Goal: Communication & Community: Answer question/provide support

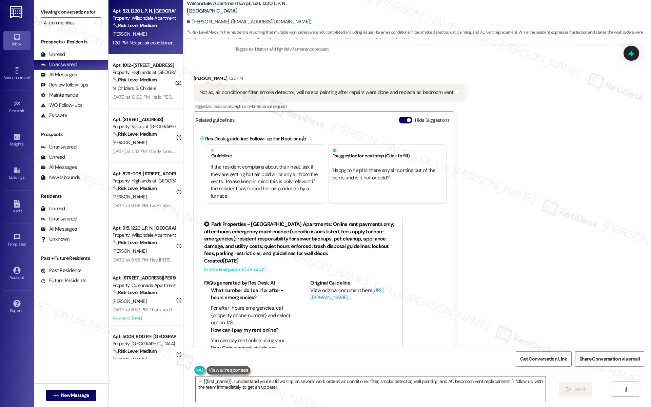
scroll to position [2755, 0]
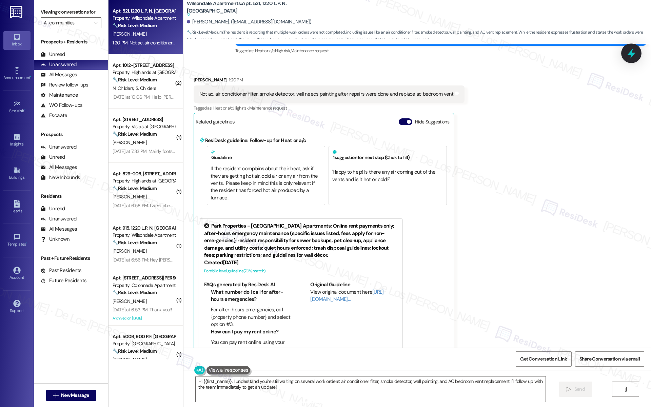
click at [636, 56] on icon at bounding box center [632, 53] width 12 height 12
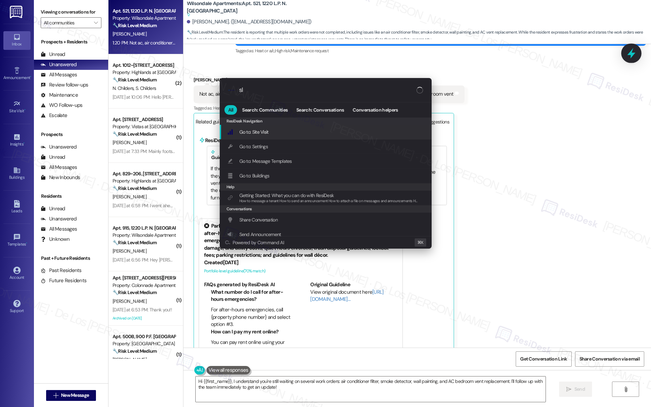
type input "sla"
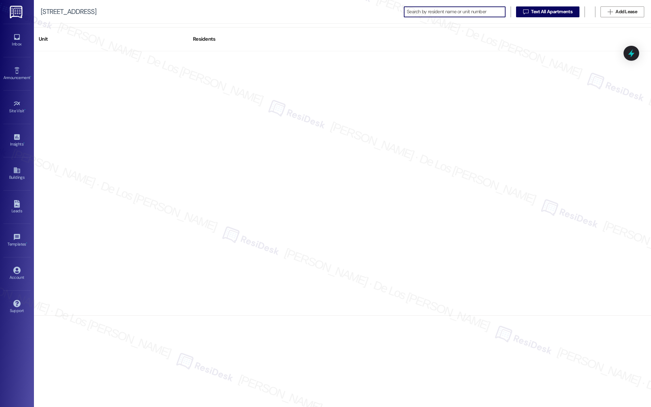
scroll to position [2004, 0]
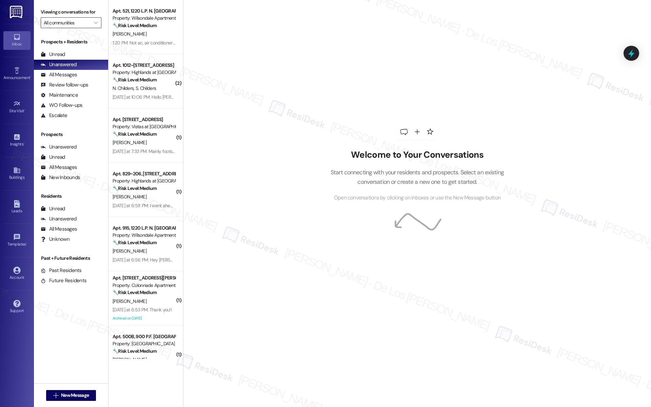
click at [74, 21] on input "All communities" at bounding box center [67, 22] width 47 height 11
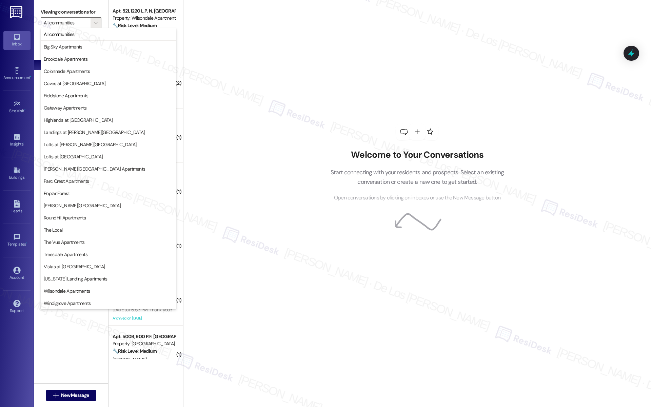
click at [228, 140] on div "Welcome to Your Conversations Start connecting with your residents and prospect…" at bounding box center [417, 203] width 468 height 407
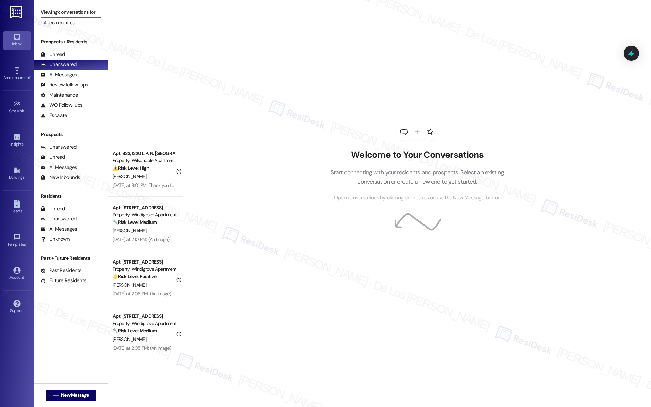
scroll to position [1703, 0]
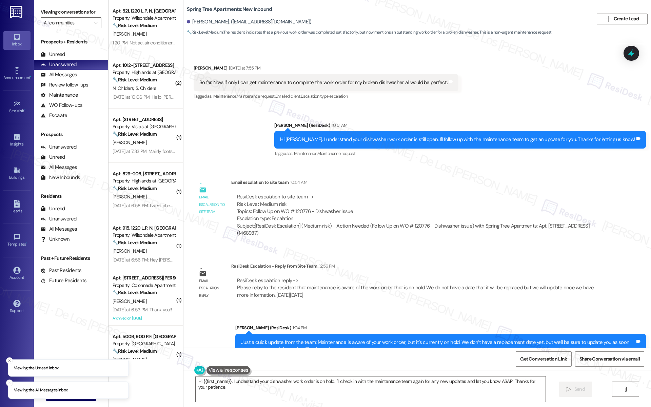
scroll to position [277, 0]
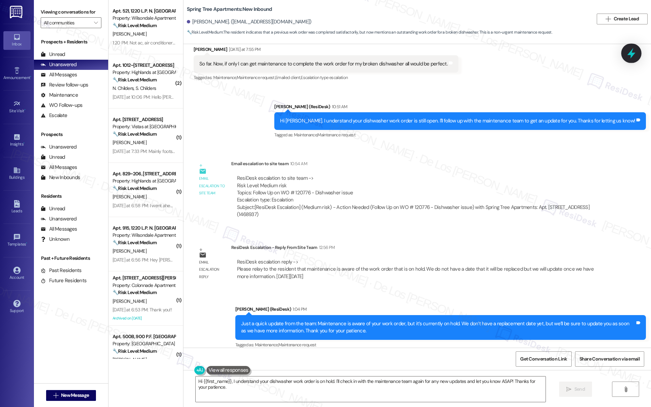
click at [633, 53] on icon at bounding box center [631, 53] width 8 height 11
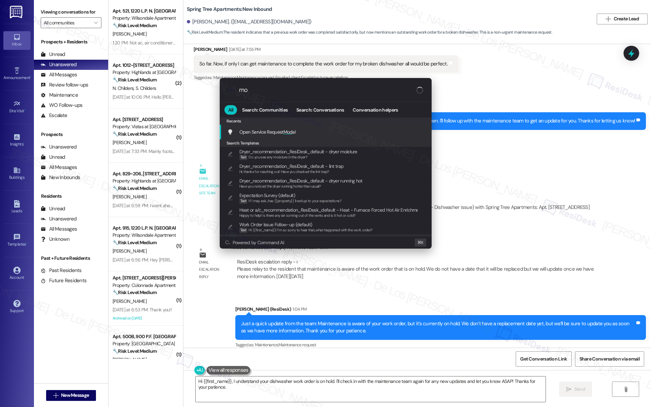
type input "m"
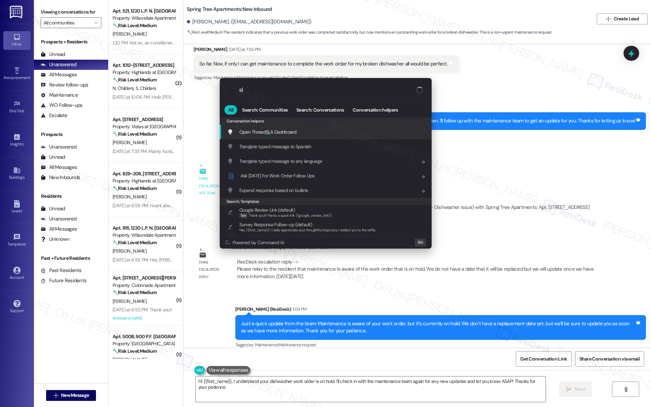
type input "sla"
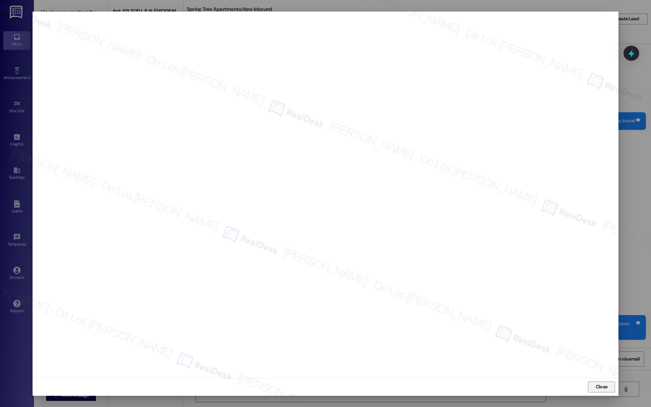
click at [597, 384] on span "Close" at bounding box center [602, 386] width 12 height 7
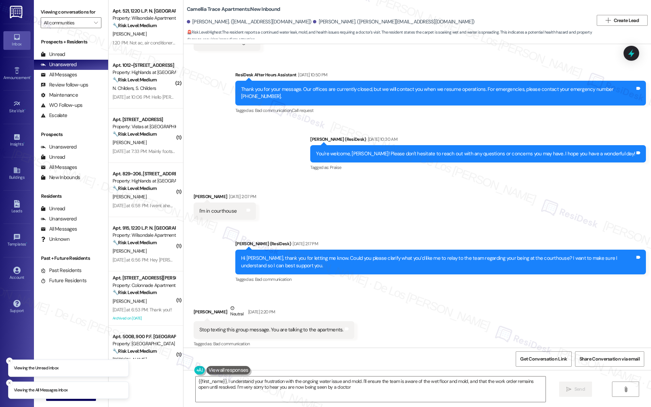
type textarea "{{first_name}}, I understand your frustration with the ongoing water issue and …"
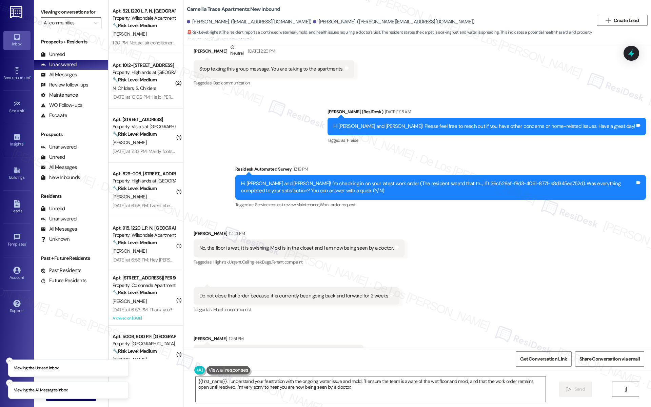
scroll to position [670, 0]
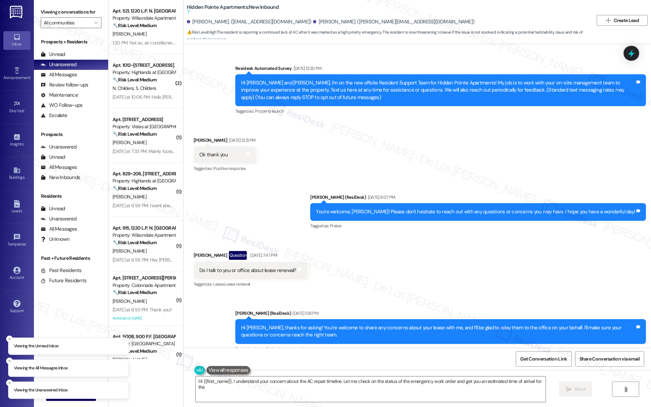
scroll to position [1059, 0]
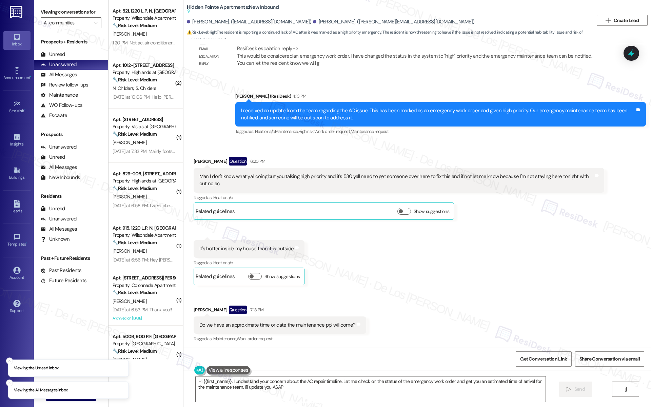
type textarea "Hi {{first_name}}, I understand your concern about the AC repair timeline. Let …"
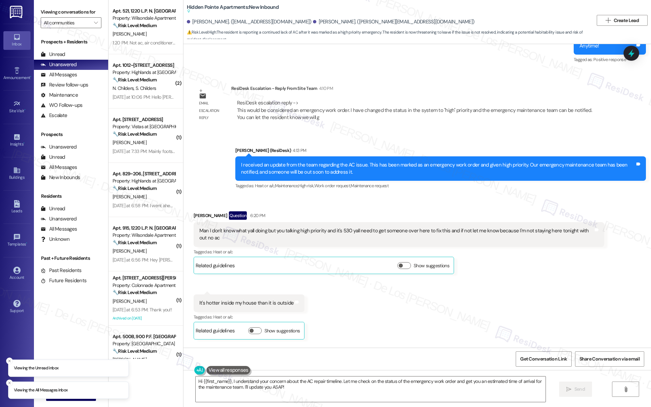
scroll to position [1004, 0]
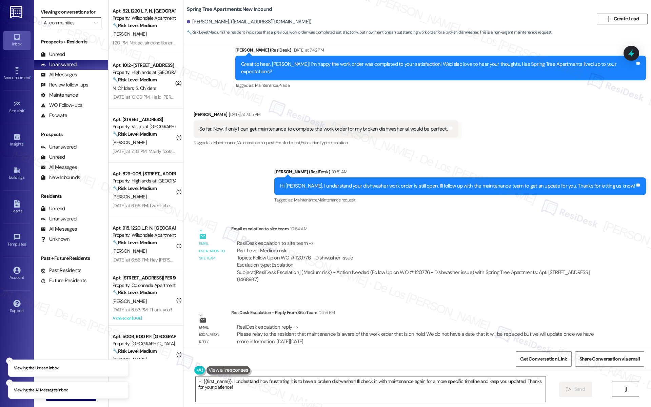
scroll to position [277, 0]
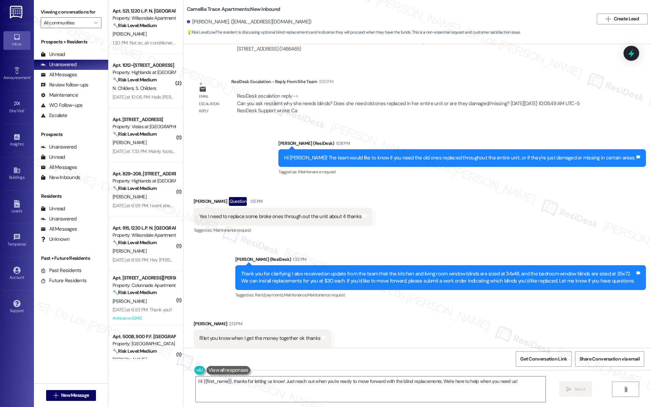
scroll to position [4008, 0]
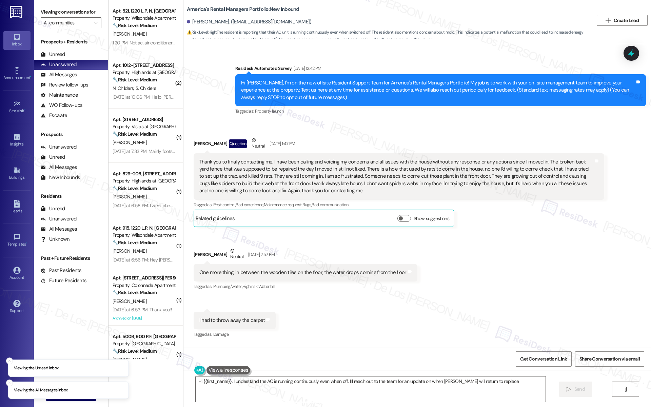
scroll to position [7600, 0]
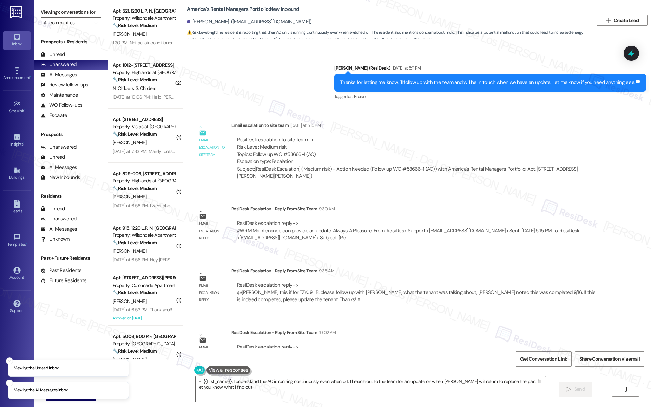
type textarea "Hi {{first_name}}, I understand the AC is running continuously even when off. I…"
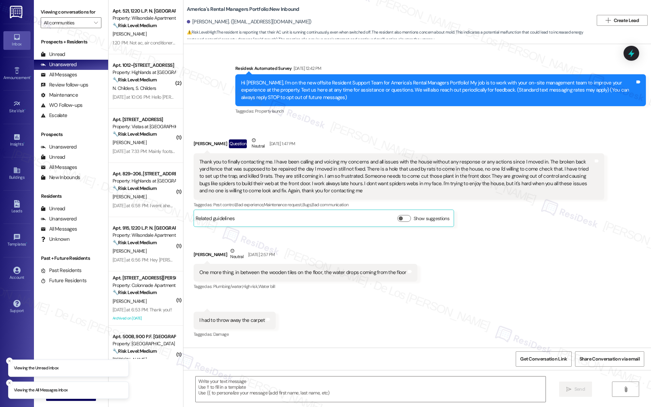
scroll to position [7600, 0]
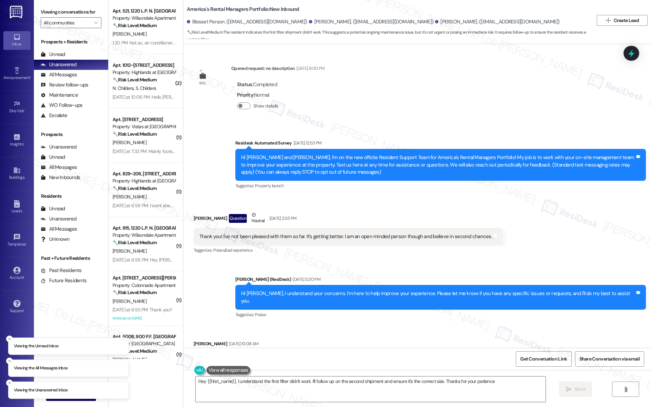
type textarea "Hey {{first_name}}, I understand the first filter didn't work. I'll follow up o…"
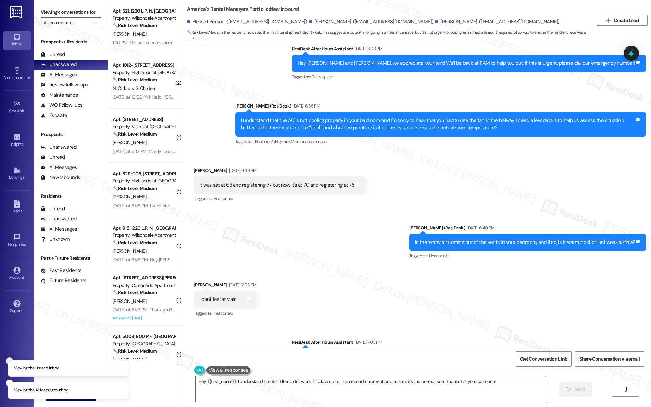
scroll to position [3059, 0]
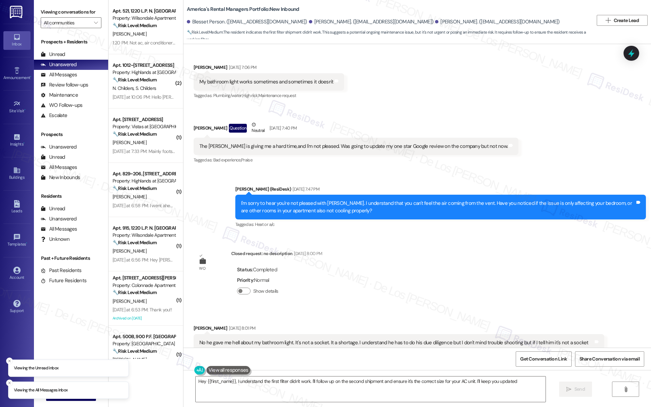
type textarea "Hey {{first_name}}, I understand the first filter didn't work. I'll follow up o…"
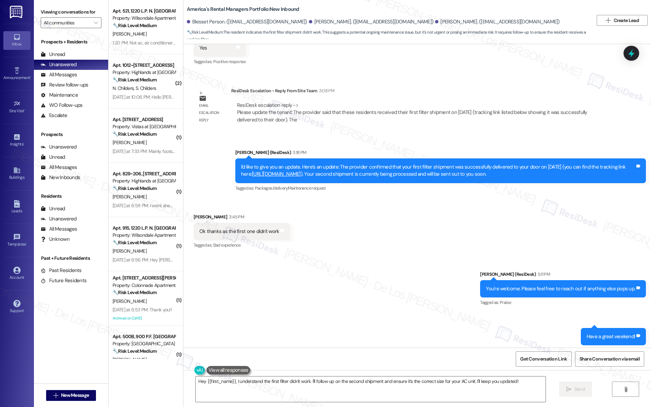
scroll to position [3159, 0]
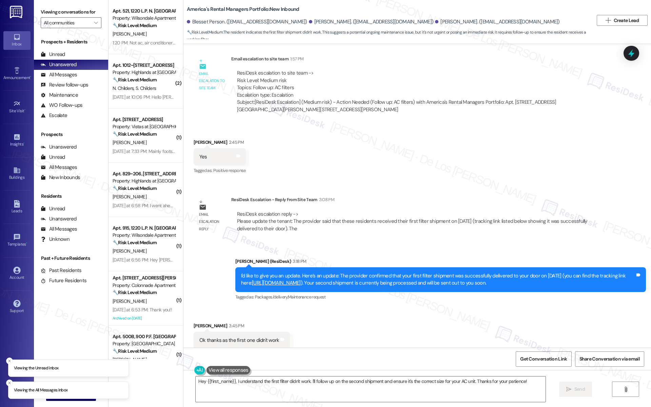
scroll to position [3037, 0]
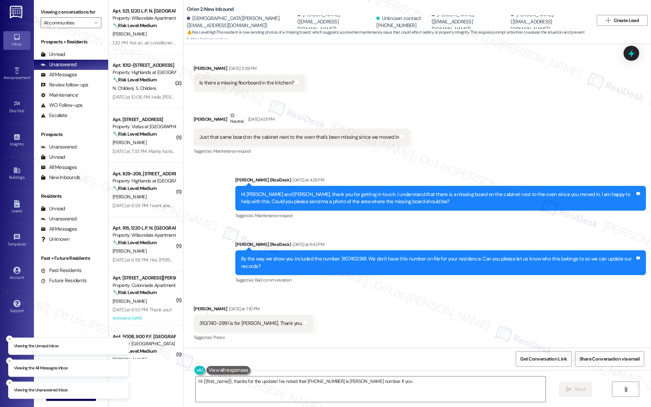
scroll to position [715, 0]
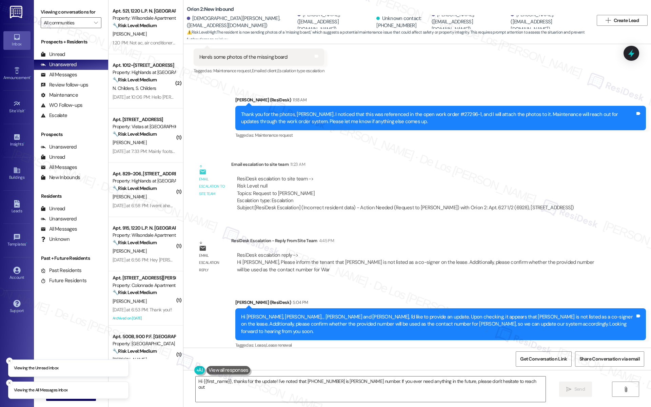
type textarea "Hi {{first_name}}, thanks for the update! I've noted that 310-740-2991 is Renee…"
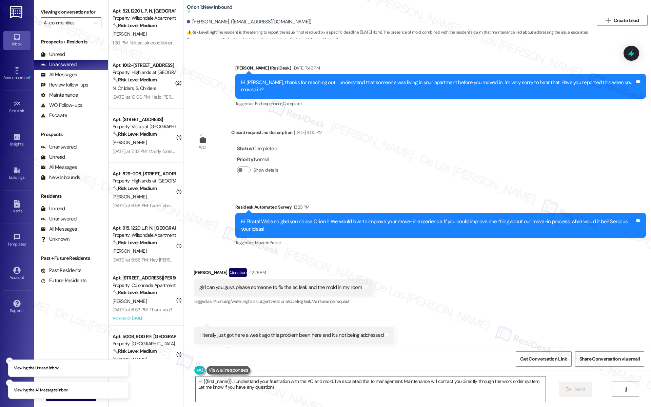
type textarea "Hi {{first_name}}, I understand your frustration with the AC and mold. I've esc…"
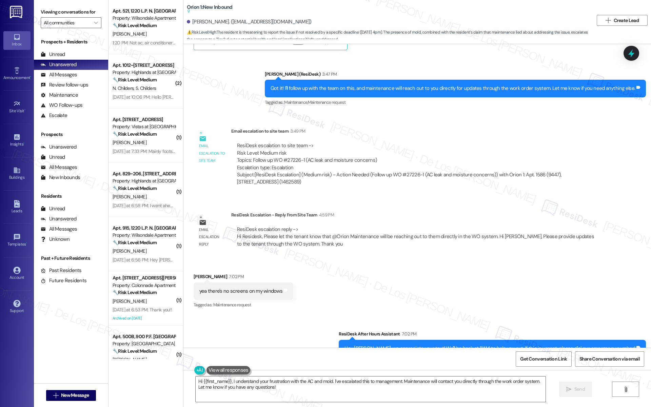
scroll to position [1082, 0]
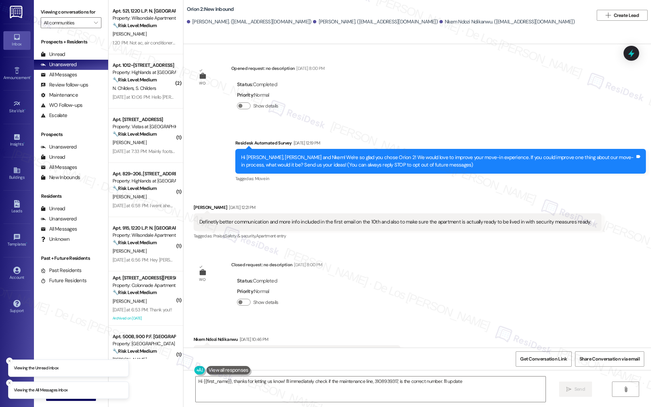
scroll to position [1139, 0]
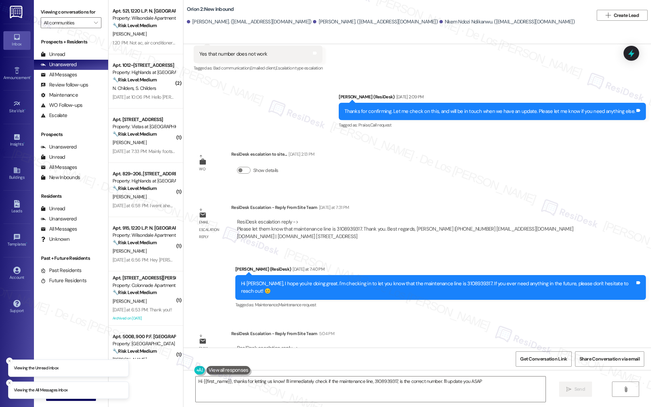
type textarea "Hi {{first_name}}, thanks for letting us know! I'll immediately check if the ma…"
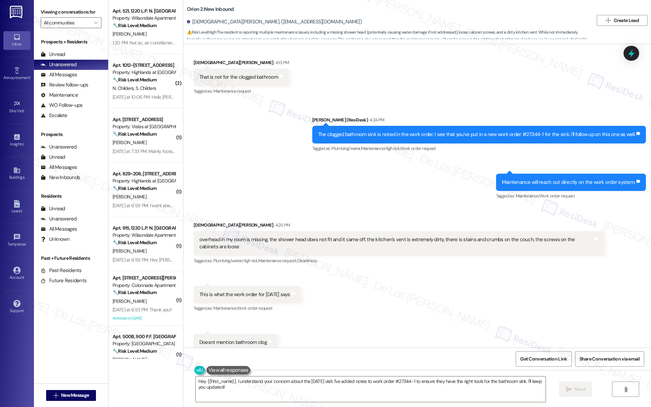
scroll to position [1301, 0]
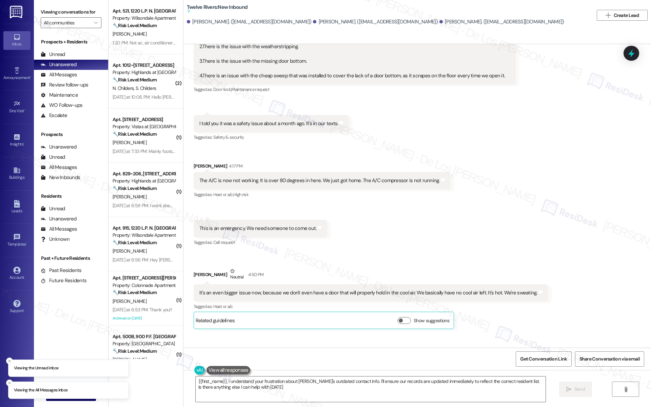
type textarea "{{first_name}}, I understand your frustration about Emily's outdated contact in…"
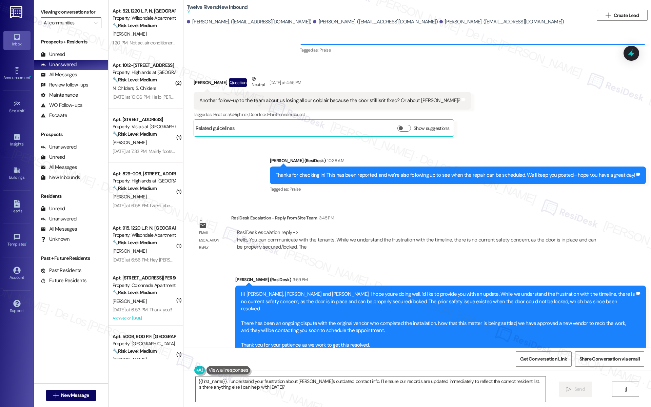
scroll to position [7397, 0]
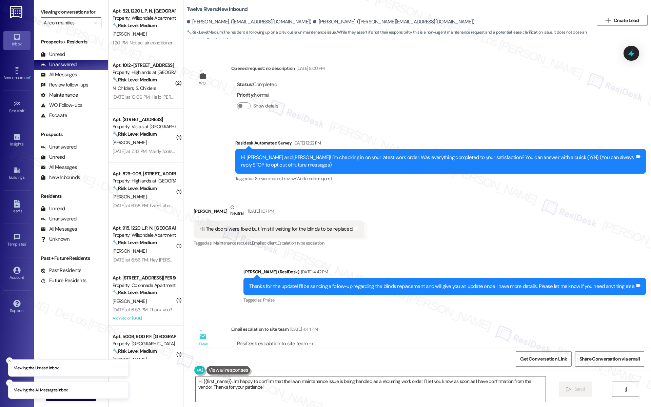
scroll to position [749, 0]
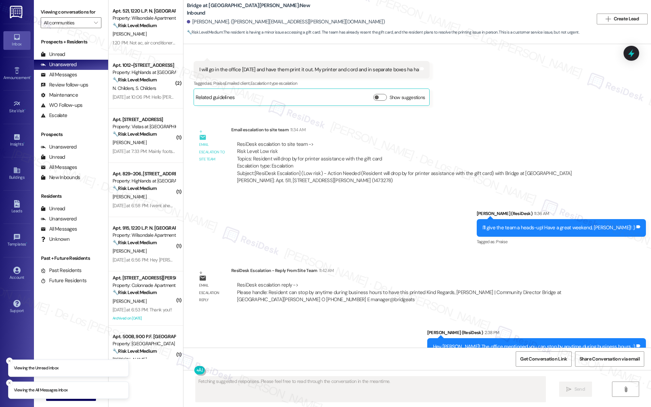
scroll to position [897, 0]
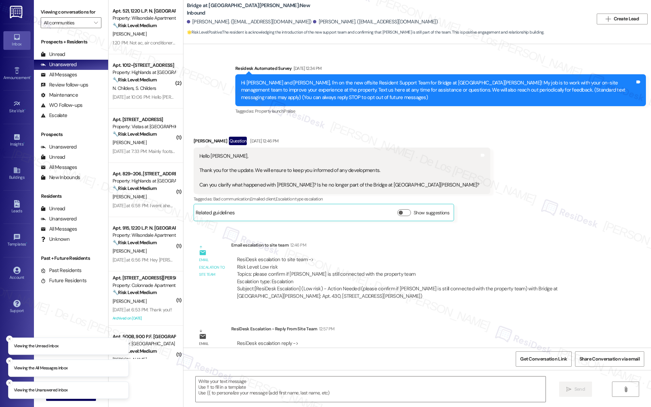
type textarea "Fetching suggested responses. Please feel free to read through the conversation…"
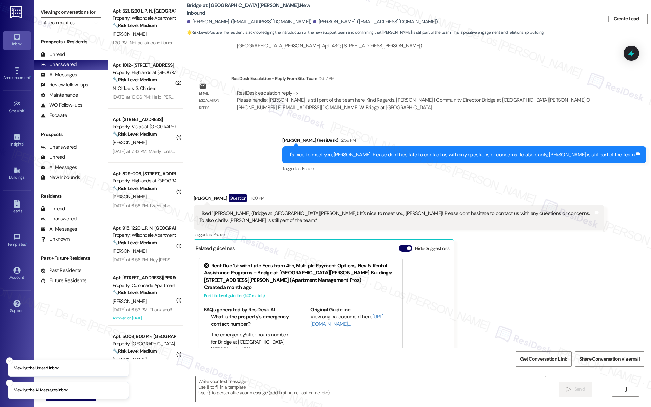
scroll to position [250, 0]
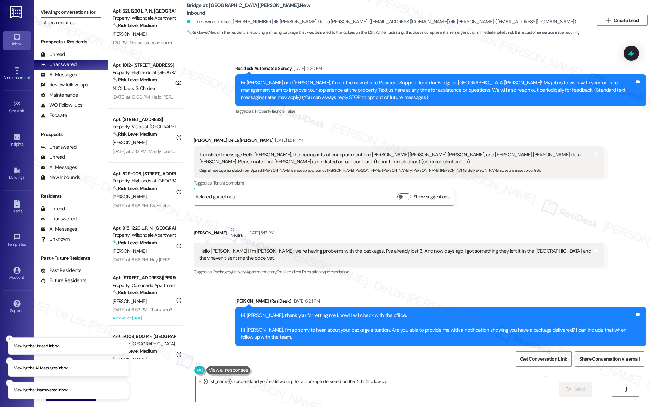
scroll to position [928, 0]
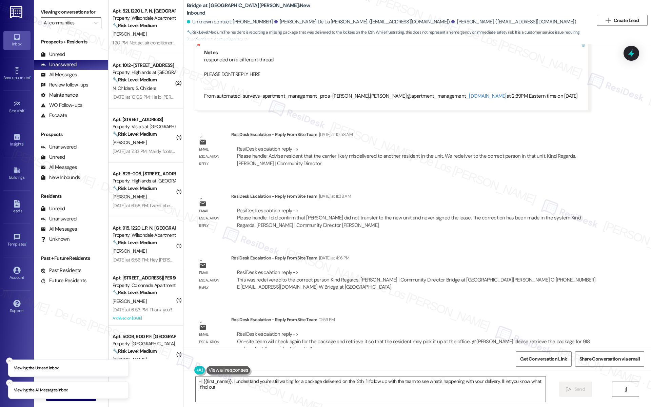
type textarea "Hi {{first_name}}, I understand you're still waiting for a package delivered on…"
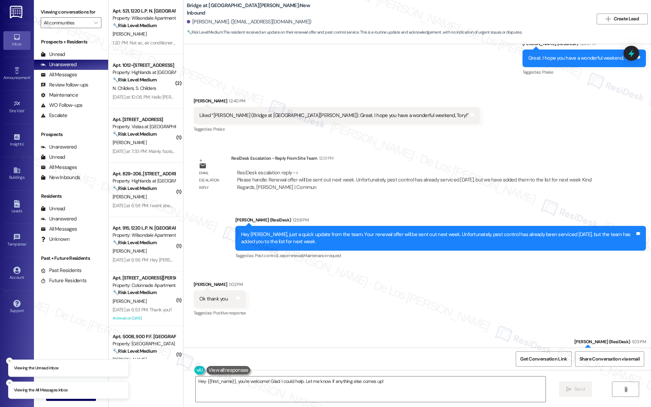
scroll to position [901, 0]
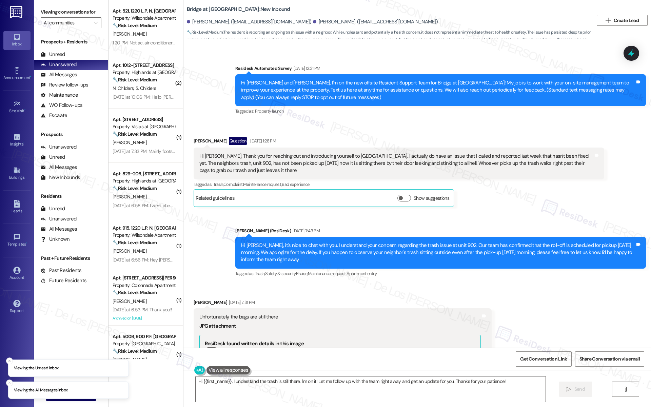
scroll to position [521, 0]
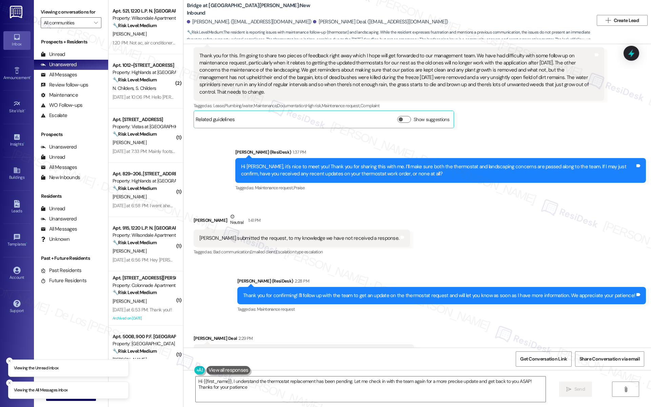
type textarea "Hi {{first_name}}, I understand the thermostat replacement has been pending. Le…"
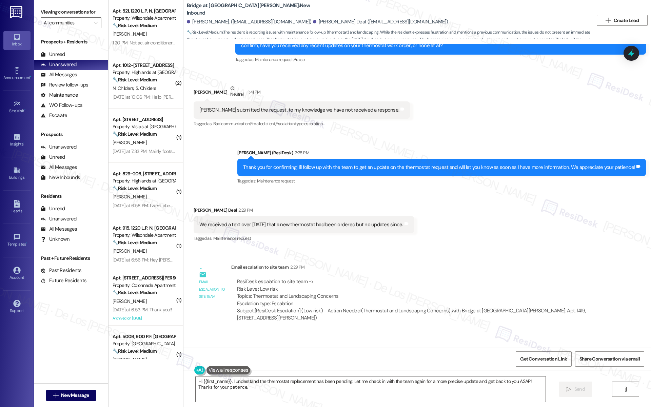
scroll to position [331, 0]
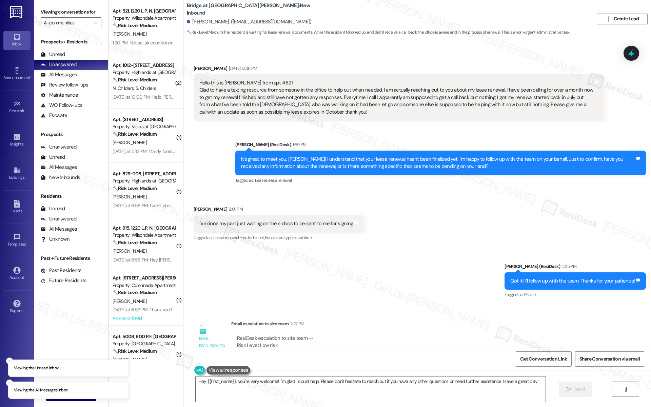
type textarea "Hey {{first_name}}, you're very welcome! I'm glad I could help. Please don't he…"
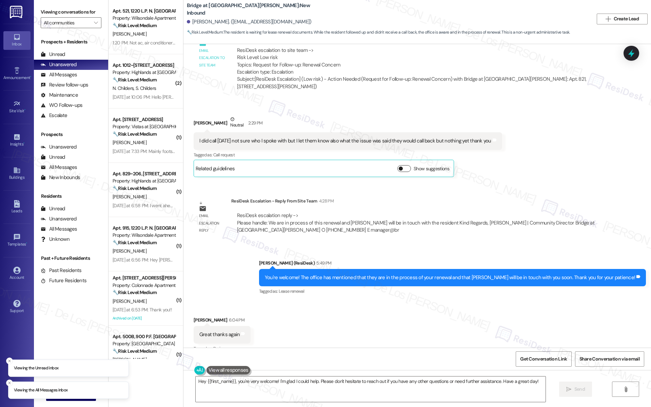
scroll to position [292, 0]
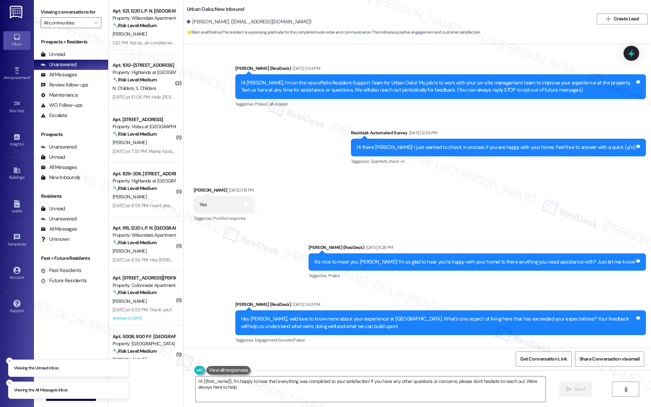
type textarea "Hi {{first_name}}, I'm happy to hear that everything was completed to your sati…"
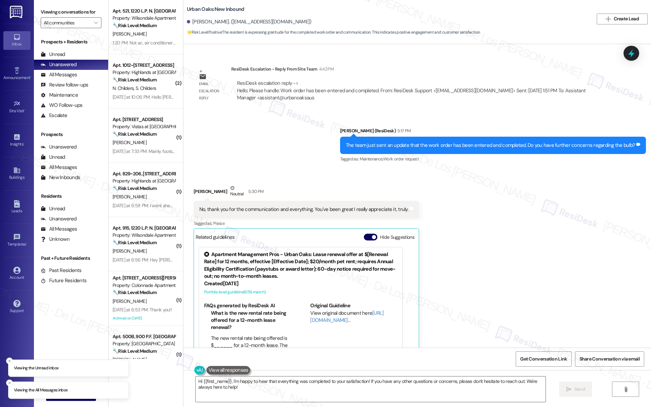
scroll to position [1008, 0]
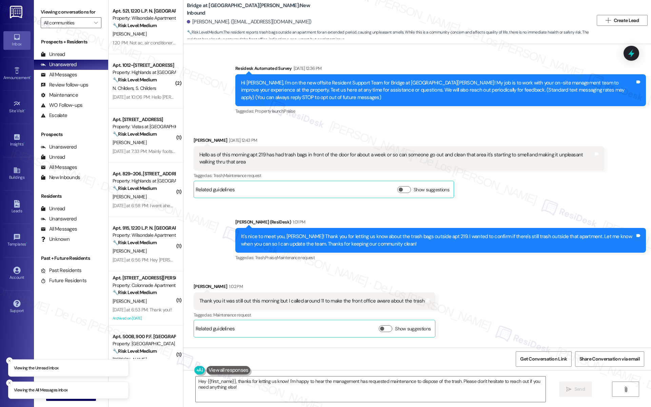
scroll to position [496, 0]
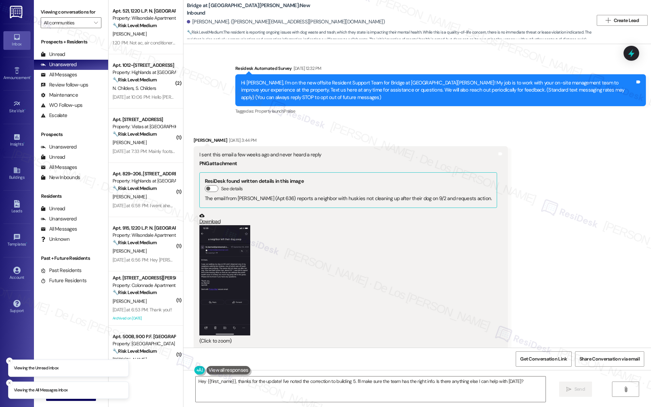
scroll to position [610, 0]
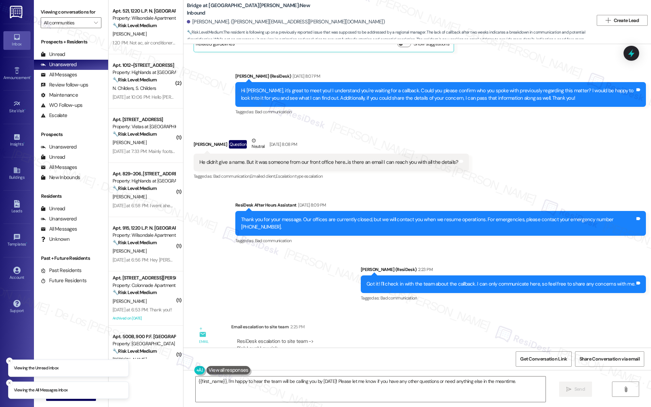
scroll to position [303, 0]
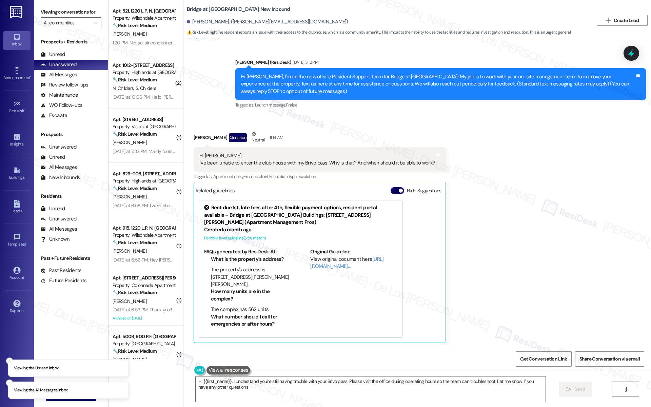
type textarea "Hi {{first_name}}, I understand you're still having trouble with your Brivo pas…"
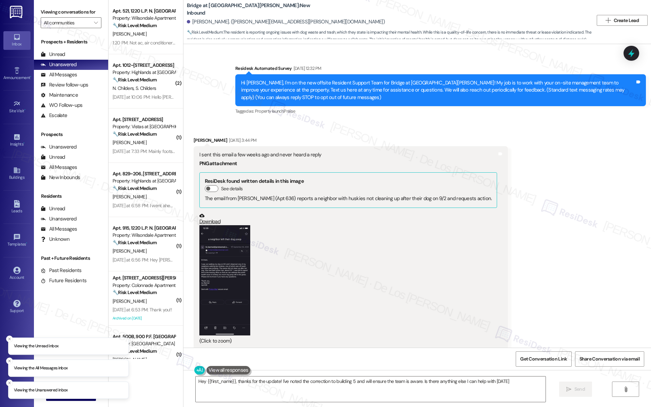
type textarea "Hey {{first_name}}, thanks for the update! I've noted the correction to buildin…"
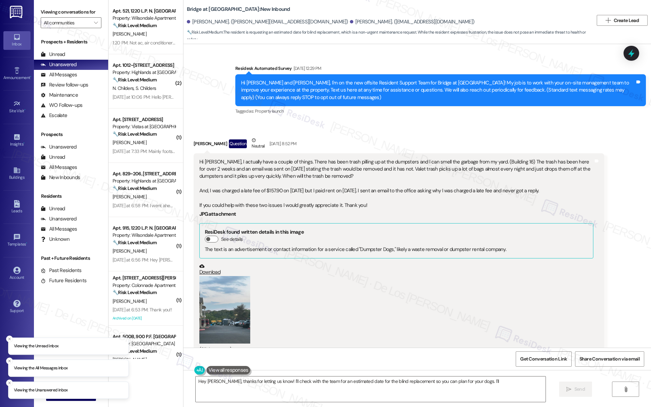
scroll to position [646, 0]
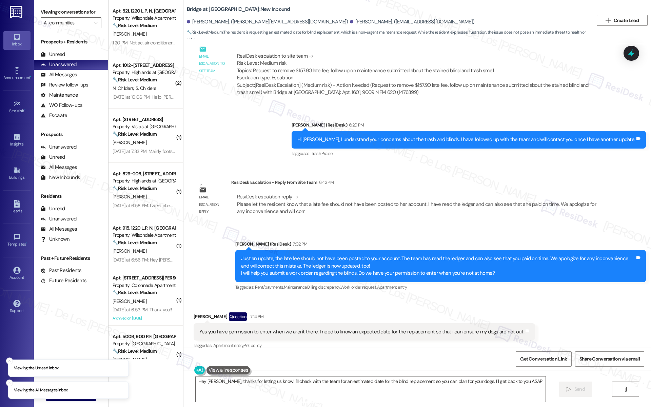
type textarea "Hey [PERSON_NAME], thanks for letting us know! I'll check with the team for an …"
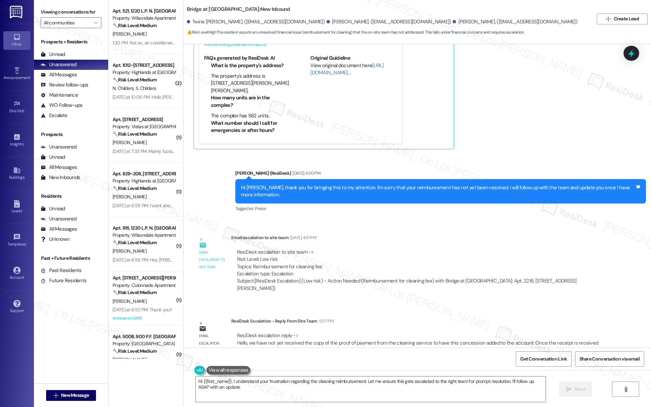
scroll to position [216, 0]
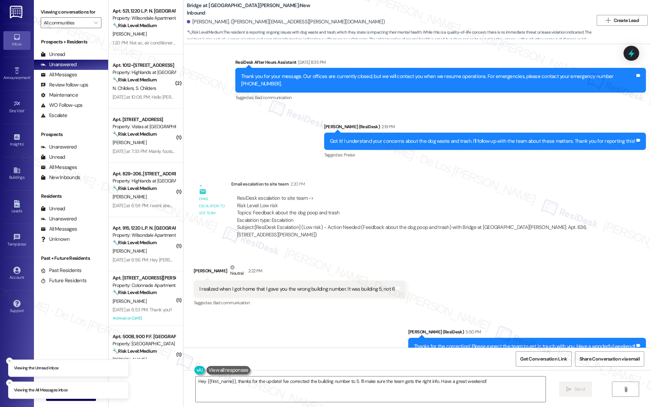
scroll to position [610, 0]
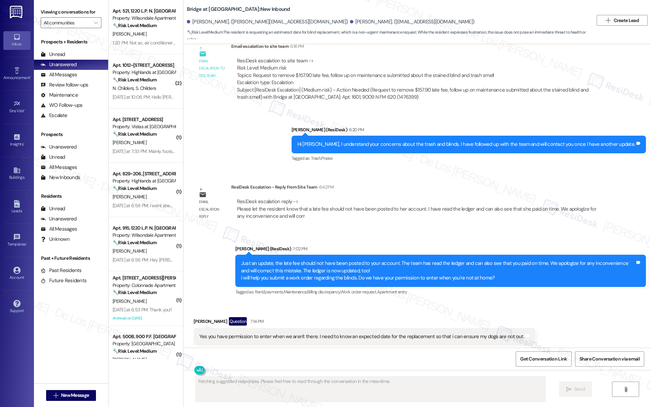
scroll to position [640, 0]
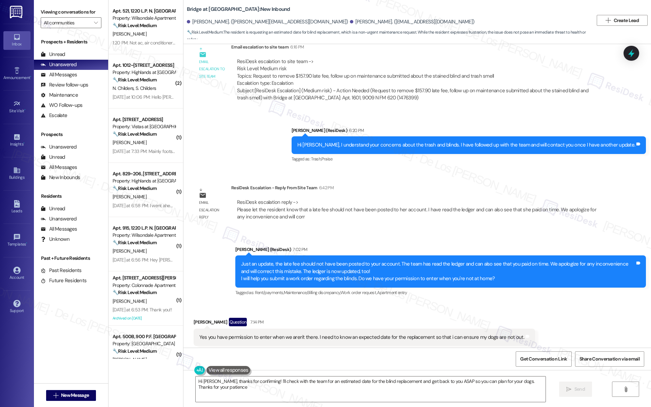
type textarea "Hi Terrell, thanks for confirming! I'll check with the team for an estimated da…"
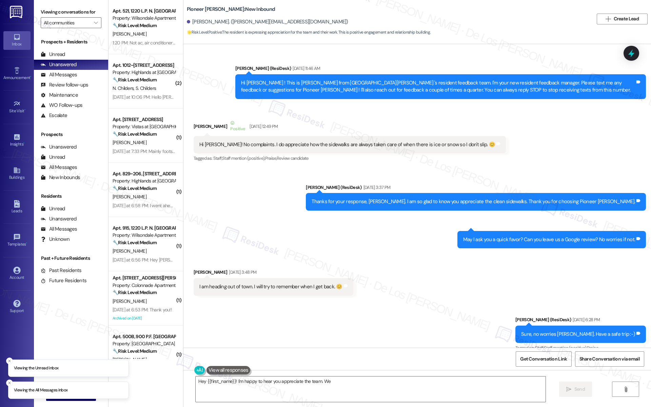
scroll to position [9646, 0]
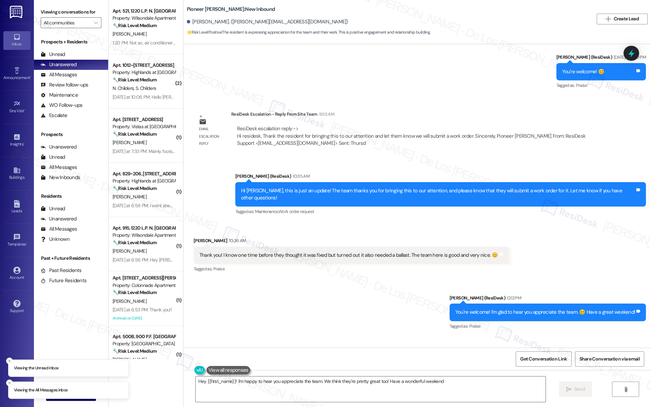
type textarea "Hey {{first_name}}! I'm happy to hear you appreciate the team. We think they're…"
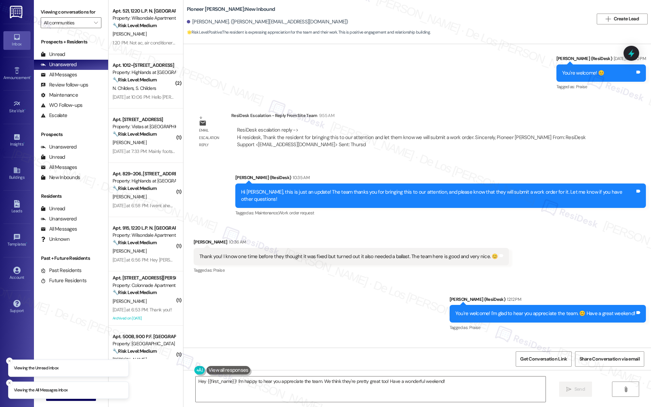
scroll to position [9644, 0]
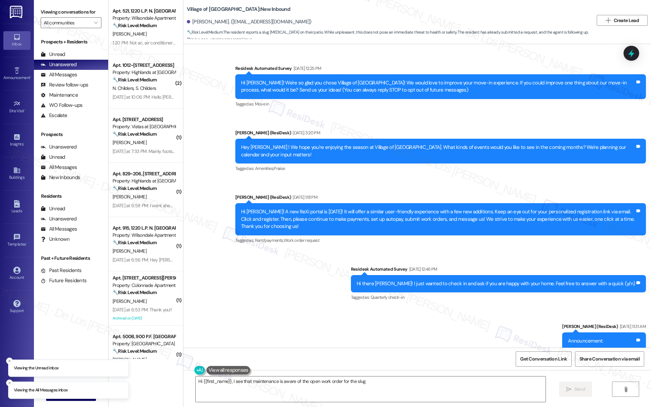
scroll to position [2802, 0]
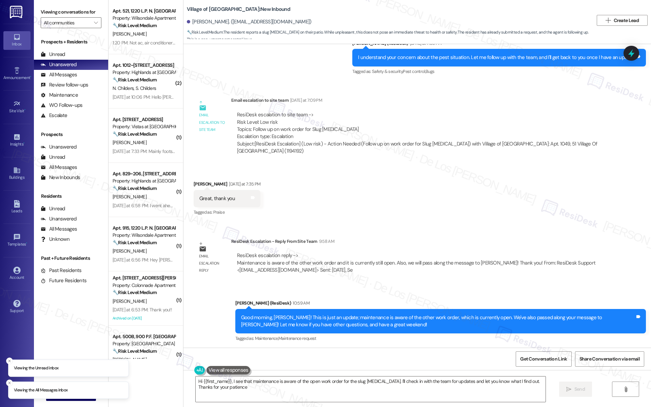
type textarea "Hi {{first_name}}, I see that maintenance is aware of the open work order for t…"
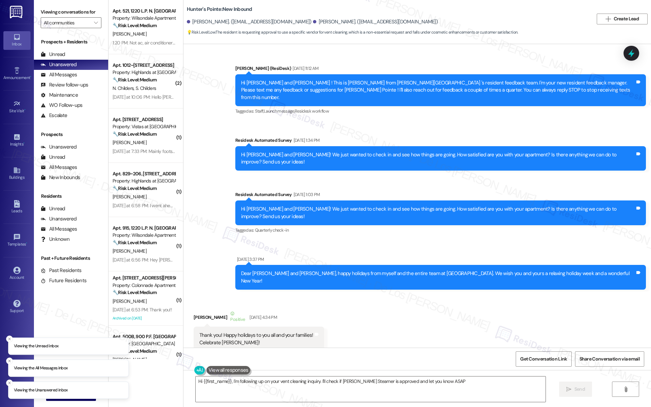
type textarea "Hi {{first_name}}, I'm following up on your vent cleaning inquiry. I'll check i…"
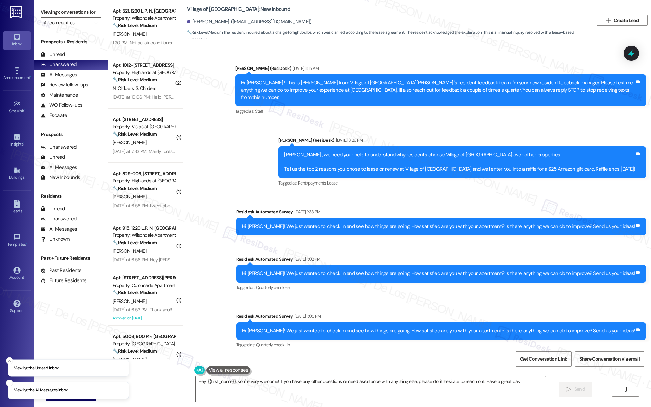
scroll to position [5650, 0]
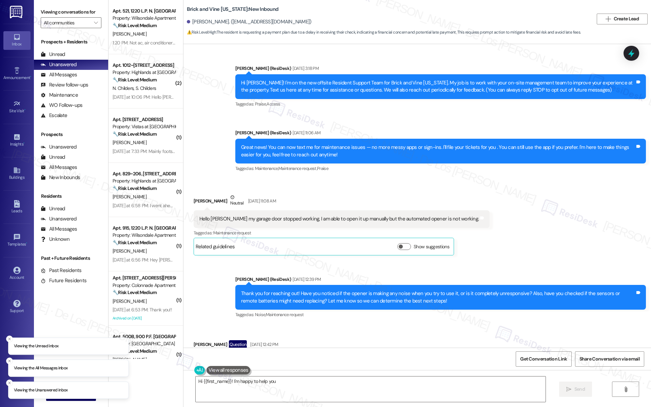
scroll to position [2948, 0]
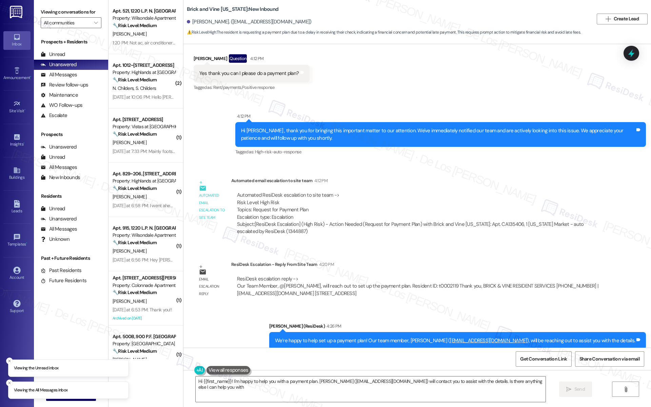
type textarea "Hi {{first_name}}! I'm happy to help you with a payment plan. Christina Prafero…"
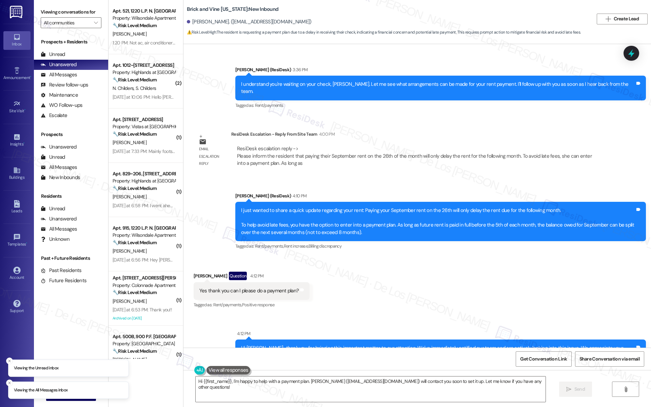
scroll to position [2720, 0]
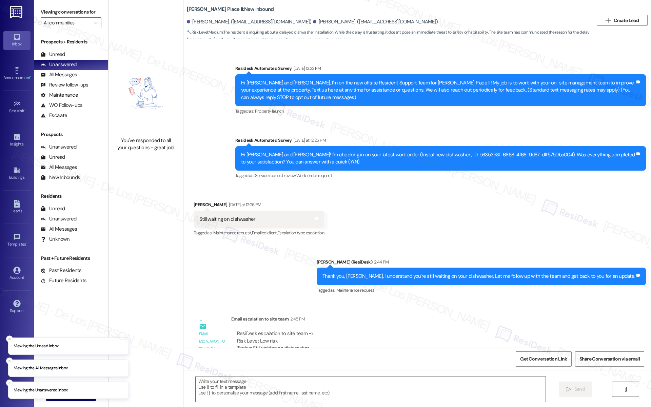
type textarea "Fetching suggested responses. Please feel free to read through the conversation…"
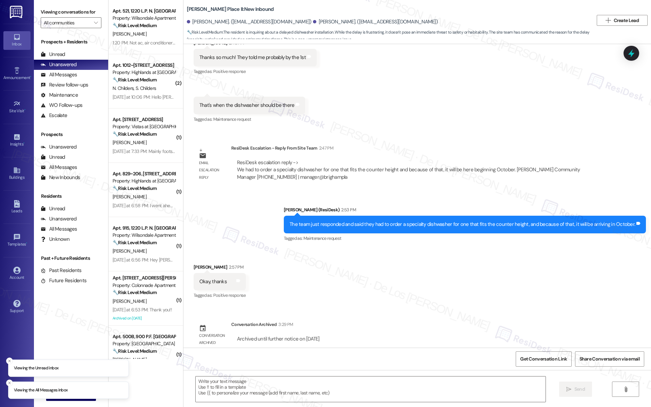
scroll to position [360, 0]
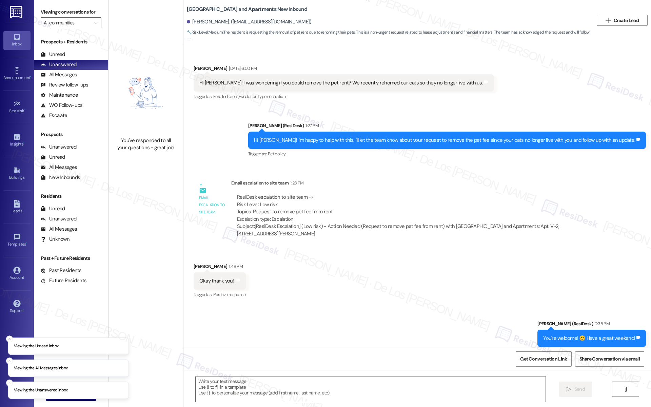
type textarea "Fetching suggested responses. Please feel free to read through the conversation…"
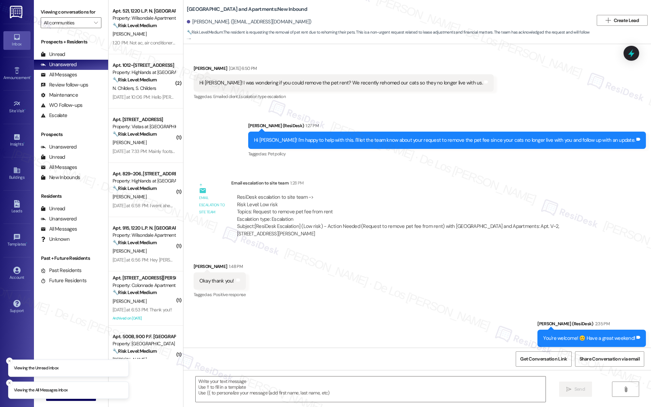
scroll to position [76, 0]
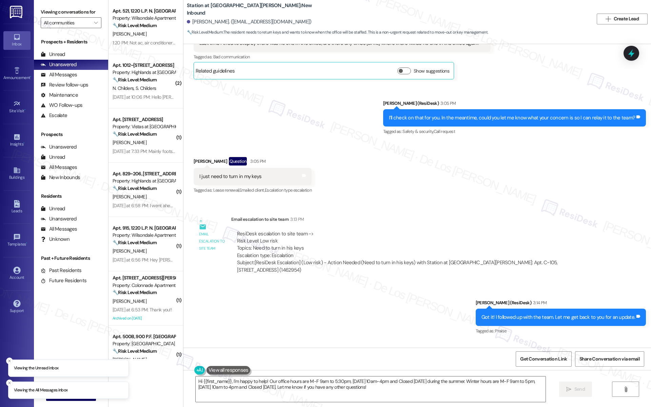
scroll to position [676, 0]
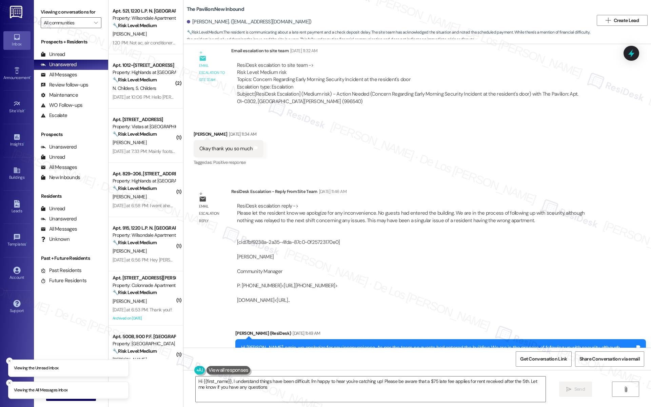
type textarea "Hi {{first_name}}, I understand things have been difficult. I'm happy to hear y…"
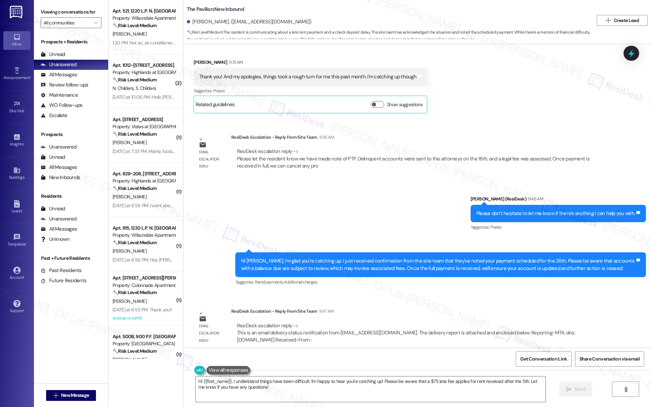
scroll to position [4210, 0]
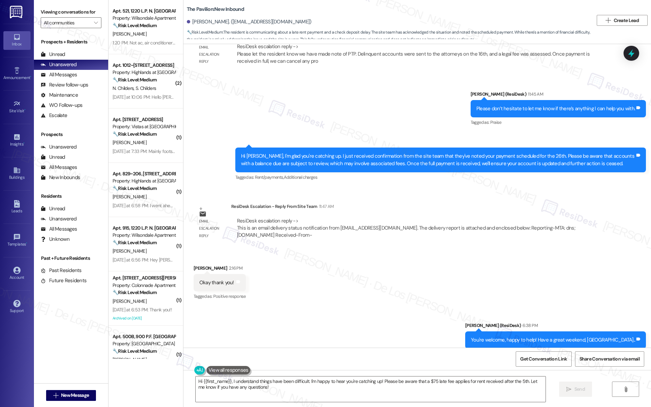
click at [379, 153] on div "Hi Kamryn, I'm glad you're catching up. I just received confirmation from the s…" at bounding box center [438, 160] width 394 height 15
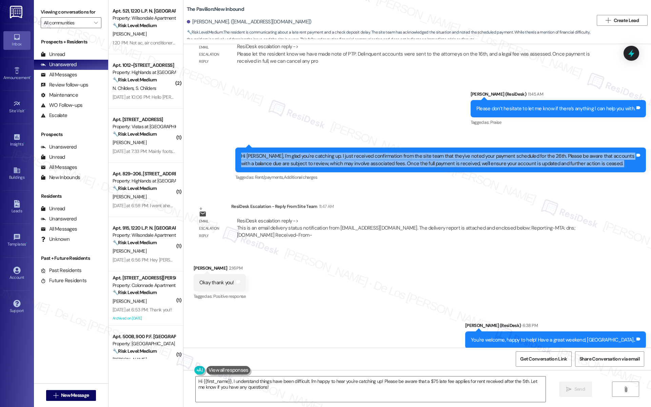
click at [379, 153] on div "Hi Kamryn, I'm glad you're catching up. I just received confirmation from the s…" at bounding box center [438, 160] width 394 height 15
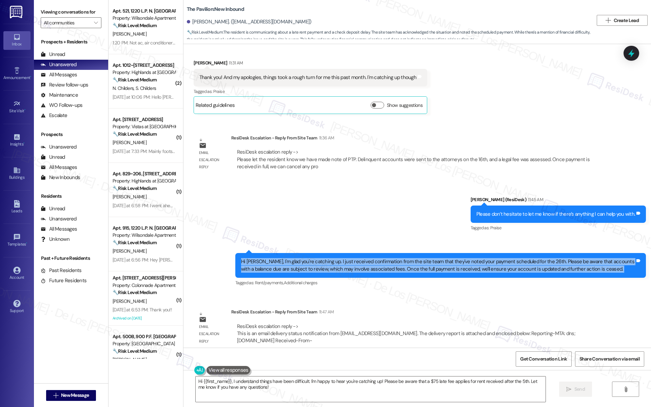
scroll to position [4116, 0]
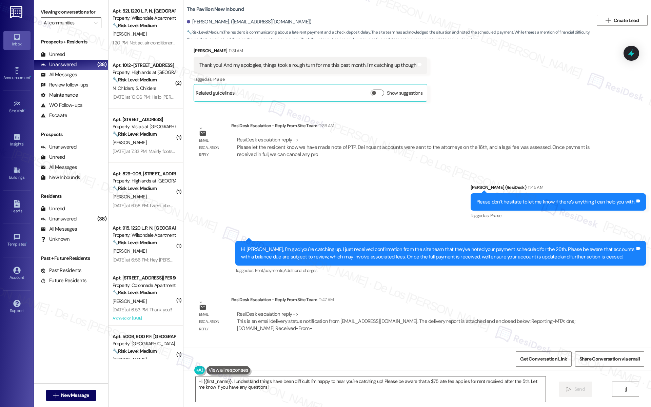
click at [395, 246] on div "Hi Kamryn, I'm glad you're catching up. I just received confirmation from the s…" at bounding box center [438, 253] width 394 height 15
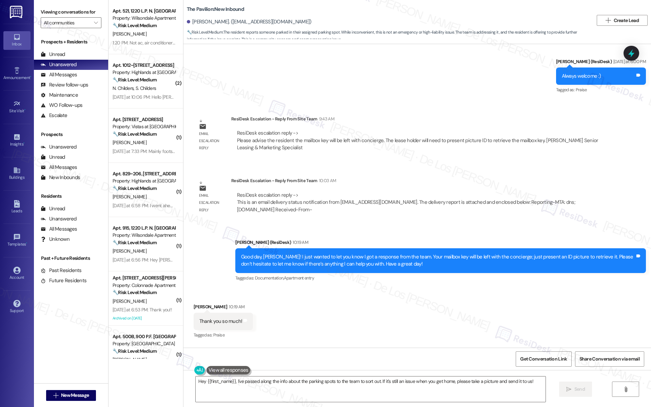
scroll to position [352, 0]
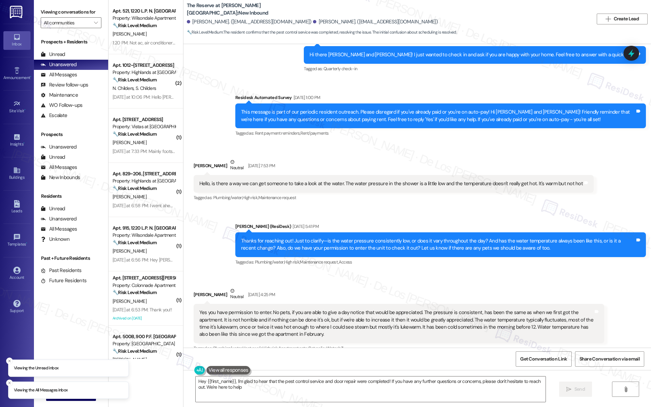
type textarea "Hey {{first_name}}, I'm glad to hear that the pest control service and door rep…"
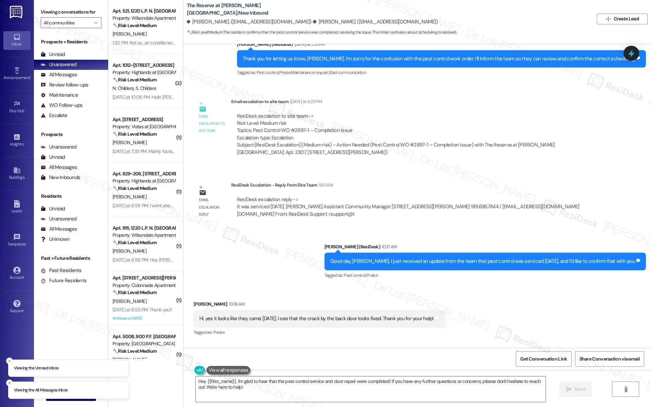
scroll to position [2499, 0]
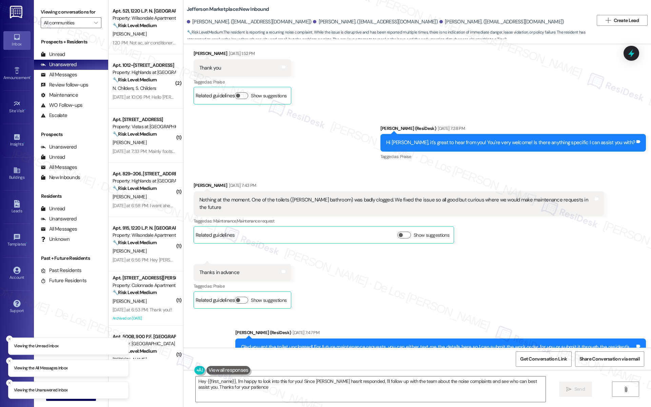
type textarea "Hey {{first_name}}, I'm happy to look into this for you! Since [PERSON_NAME] ha…"
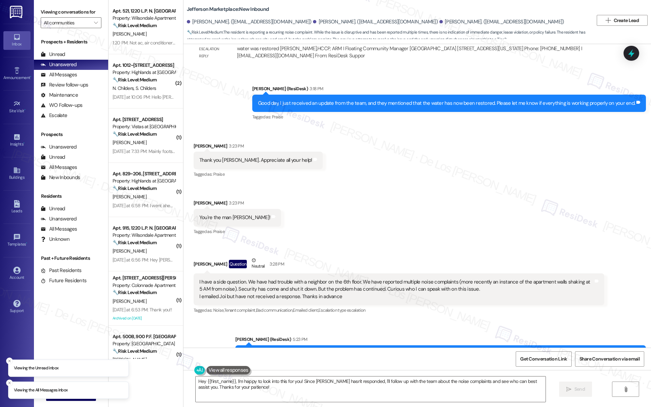
scroll to position [2276, 0]
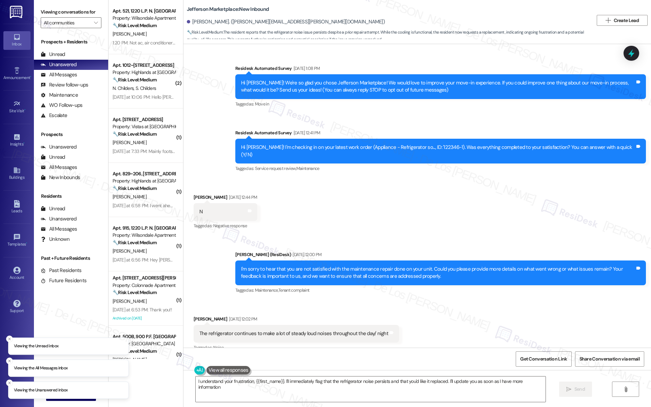
type textarea "I understand your frustration, {{first_name}}. I'll immediately flag that the r…"
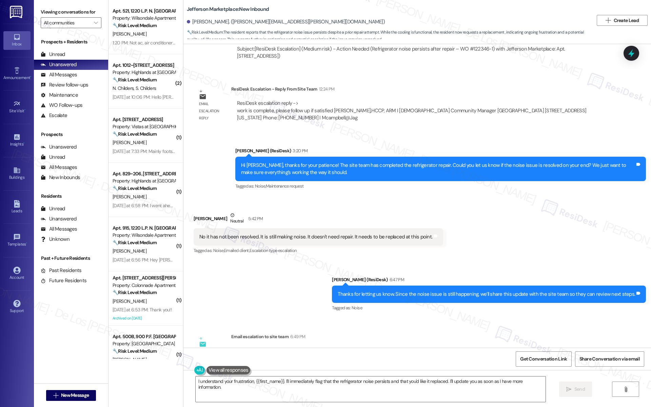
scroll to position [611, 0]
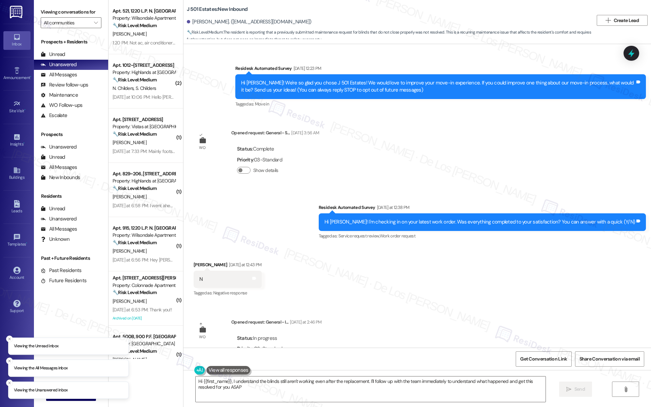
type textarea "Hi {{first_name}}, I understand the blinds still aren't working even after the …"
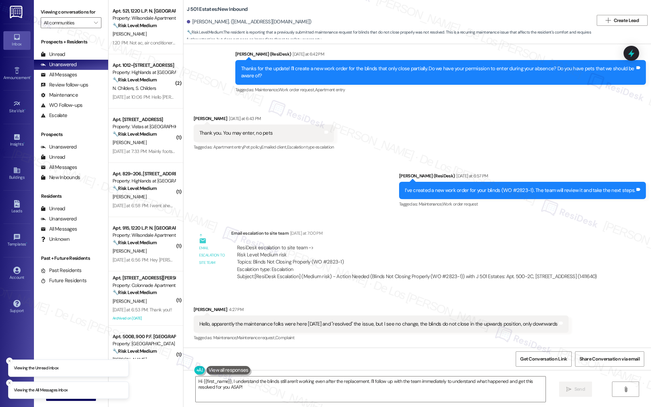
scroll to position [770, 0]
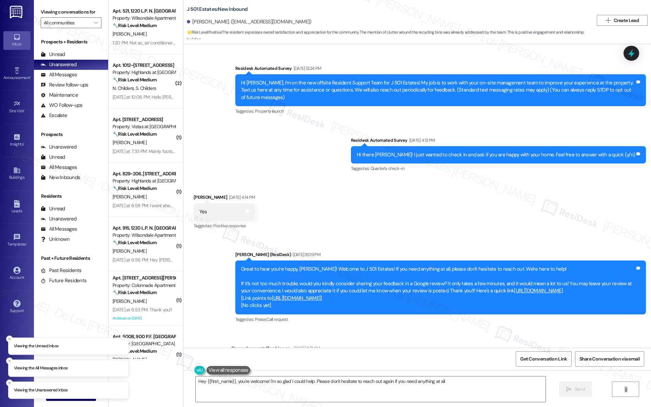
type textarea "Hey {{first_name}}, you're welcome! I'm so glad I could help. Please don't hesi…"
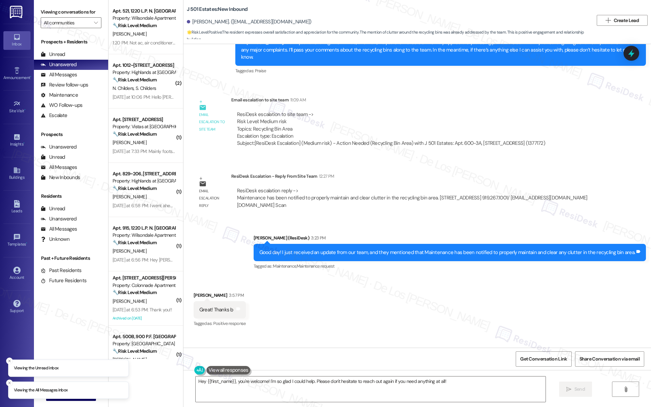
scroll to position [652, 0]
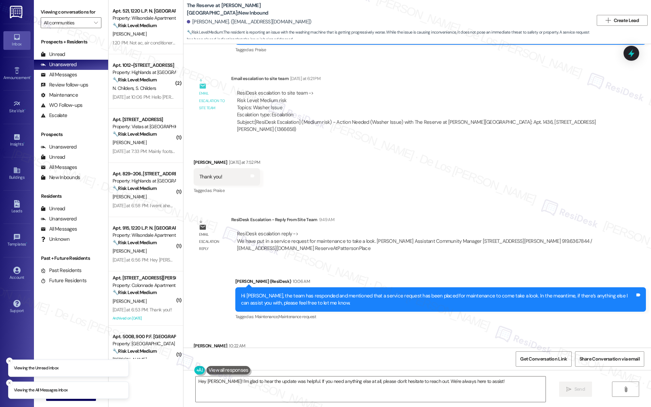
scroll to position [909, 0]
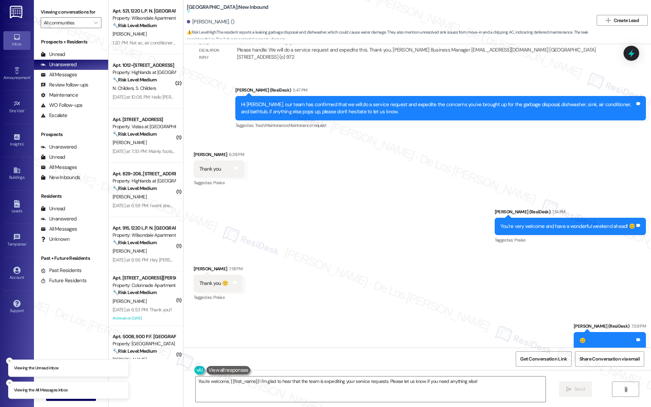
scroll to position [4890, 0]
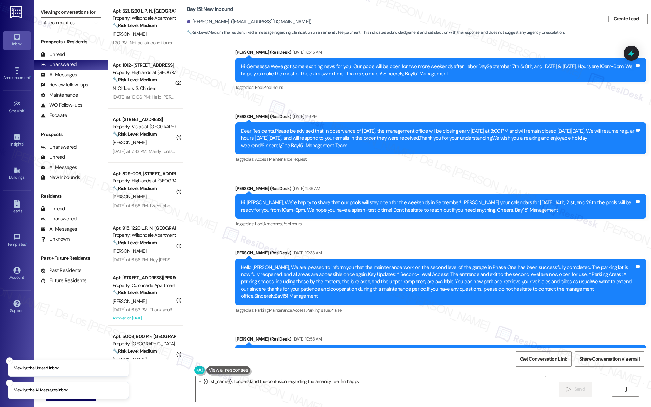
scroll to position [12855, 0]
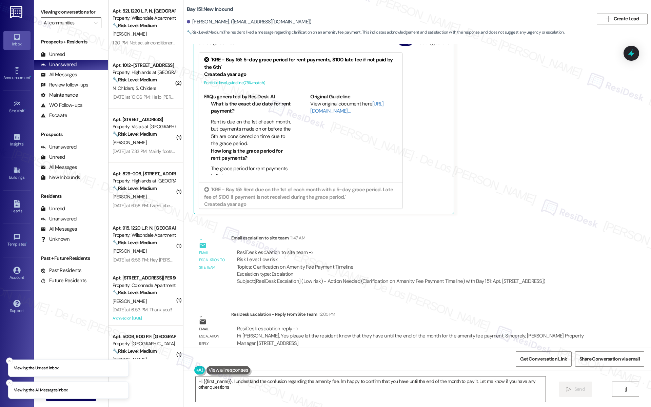
type textarea "Hi {{first_name}}, I understand the confusion regarding the amenity fee. I'm ha…"
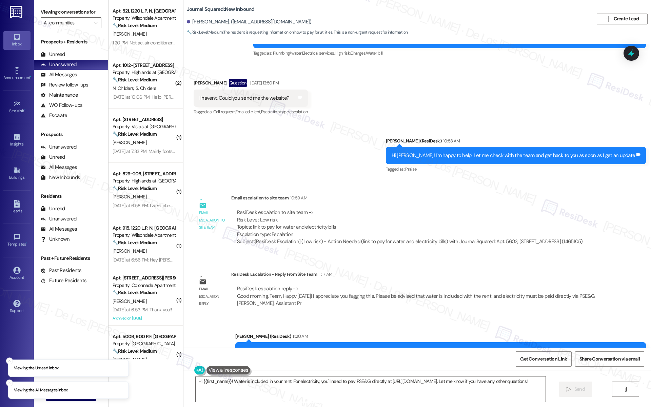
scroll to position [869, 0]
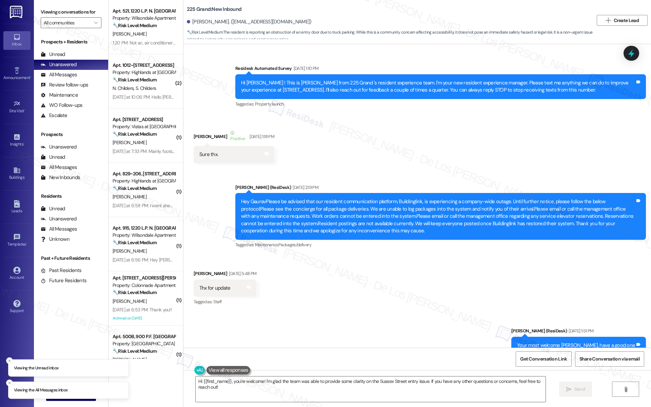
scroll to position [12433, 0]
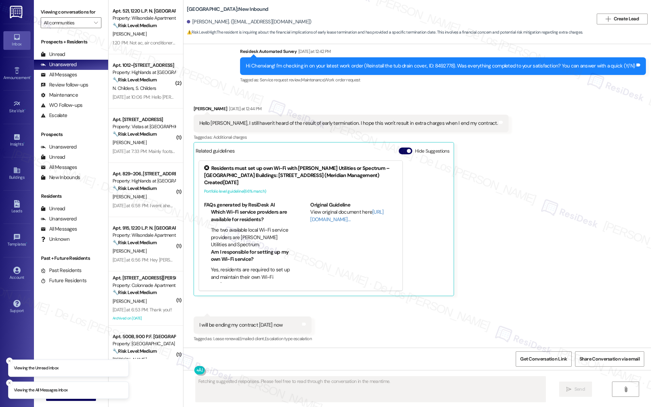
scroll to position [2451, 0]
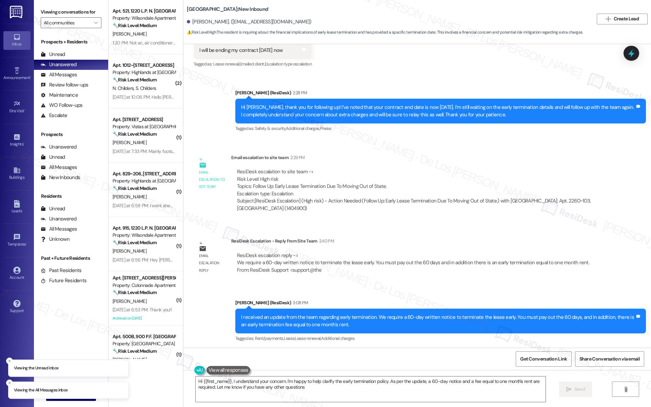
type textarea "Hi {{first_name}}, I understand your concern. I'm happy to help clarify the ear…"
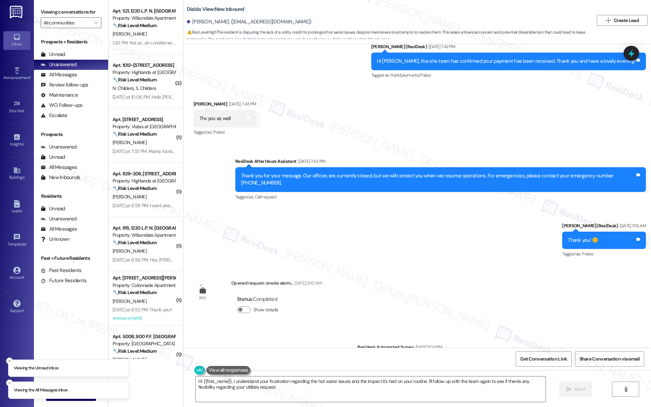
type textarea "Hi {{first_name}}, I understand your frustration regarding the hot water issues…"
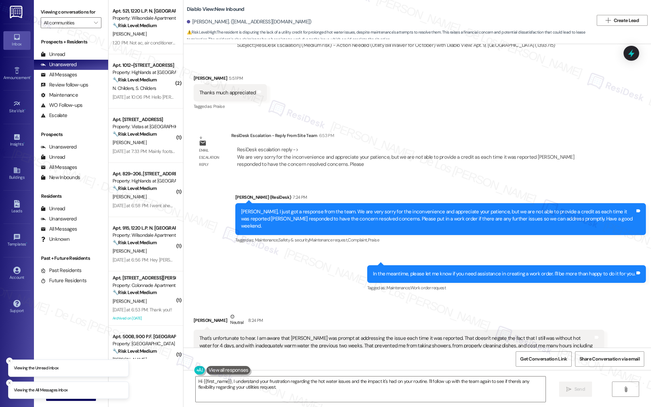
scroll to position [1972, 0]
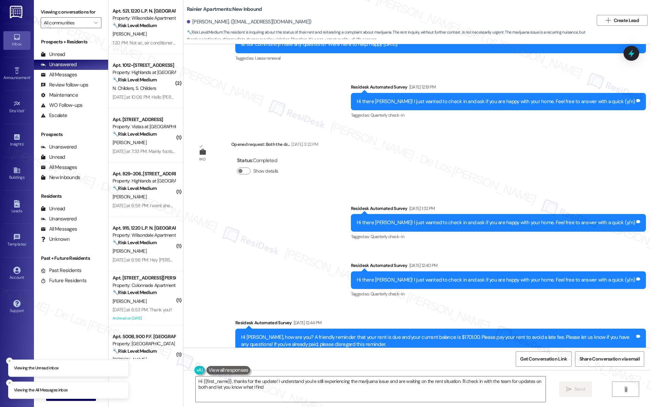
type textarea "Hi {{first_name}}, thanks for the update! I understand you're still experiencin…"
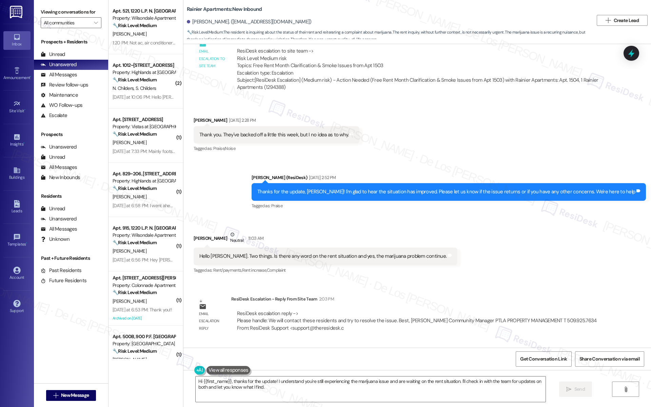
scroll to position [1105, 0]
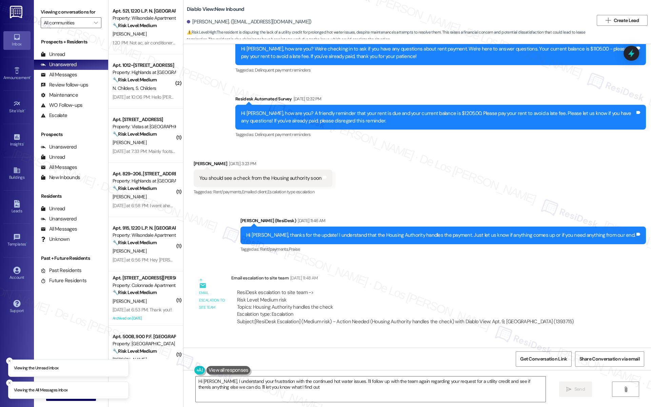
type textarea "Hi Matthew, I understand your frustration with the continued hot water issues. …"
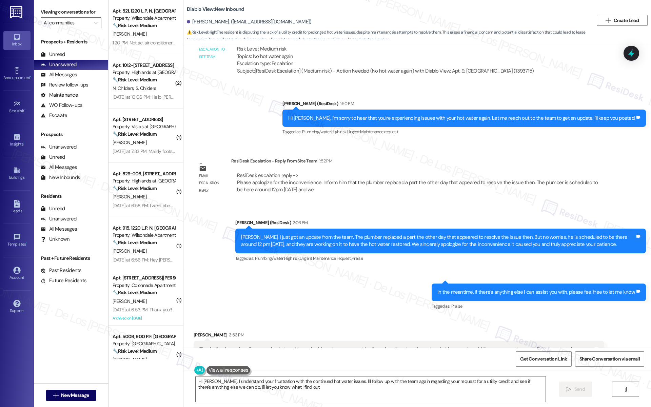
scroll to position [1406, 0]
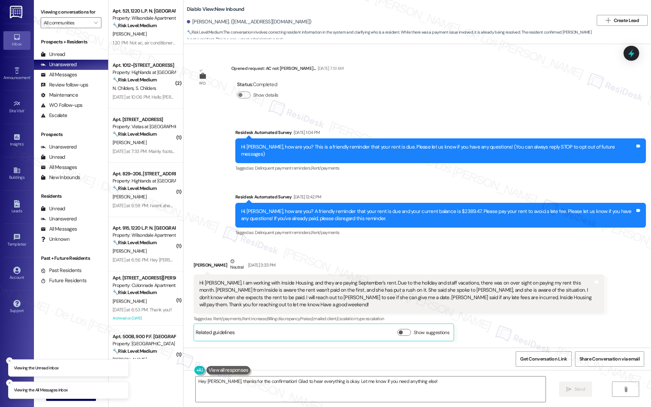
scroll to position [1641, 0]
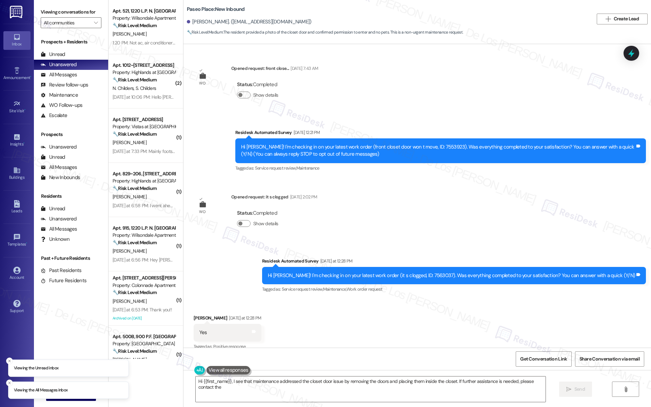
scroll to position [1099, 0]
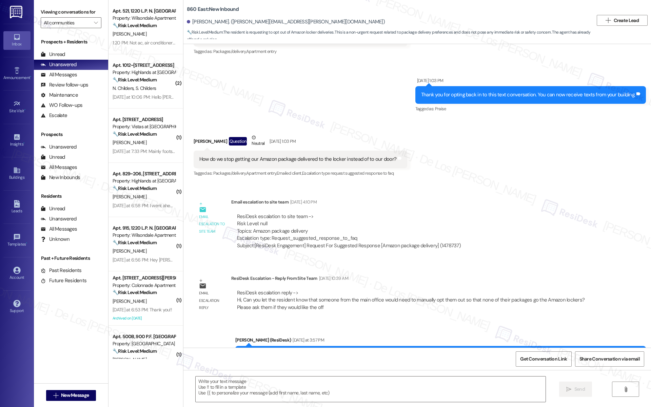
type textarea "Fetching suggested responses. Please feel free to read through the conversation…"
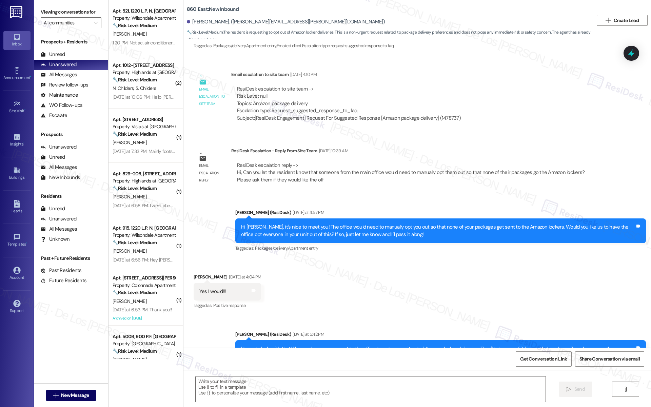
scroll to position [283, 0]
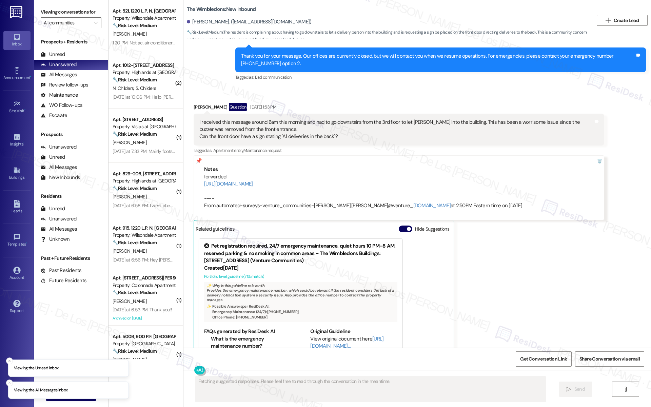
scroll to position [888, 0]
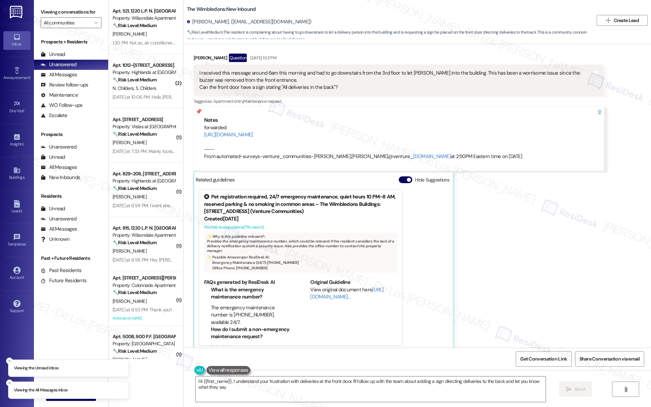
type textarea "Hi {{first_name}}, I understand your frustration with deliveries at the front d…"
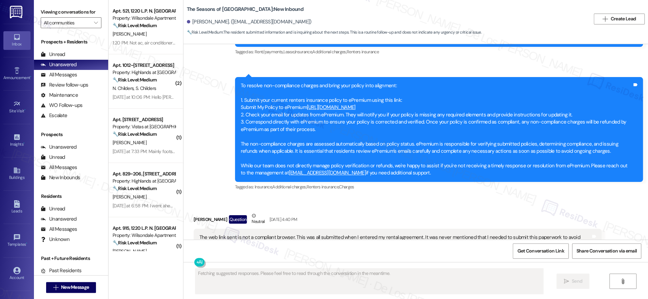
scroll to position [1238, 0]
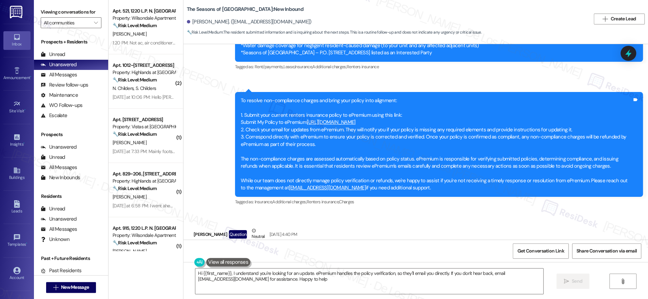
type textarea "Hi {{first_name}}, I understand you're looking for an update. ePremium handles …"
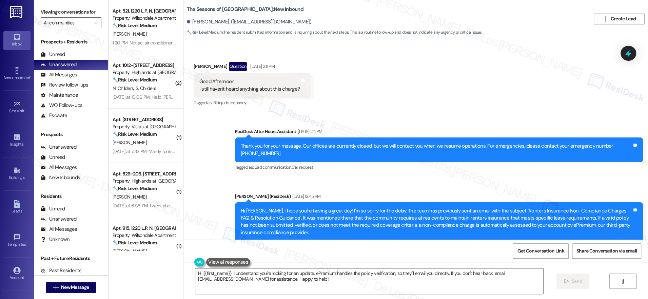
scroll to position [1016, 0]
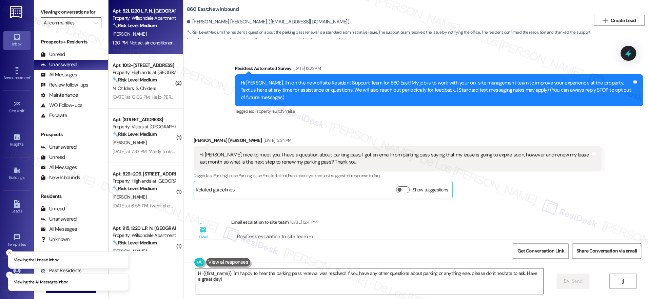
scroll to position [273, 0]
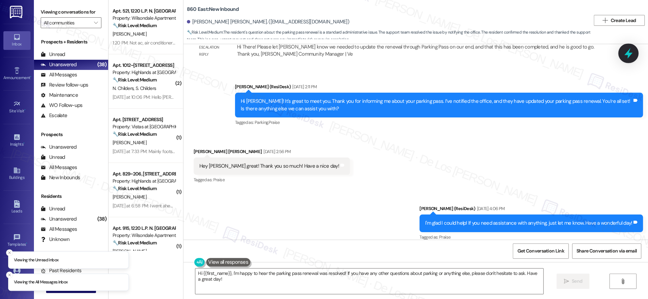
click at [628, 57] on icon at bounding box center [628, 53] width 8 height 11
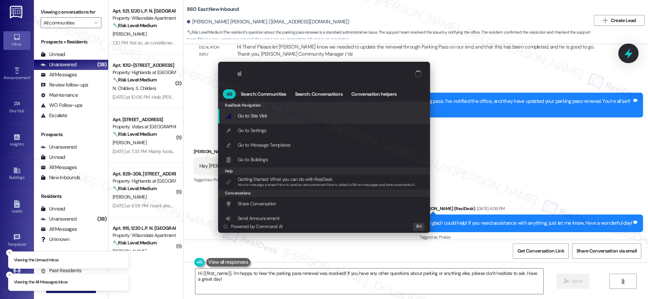
type input "sla"
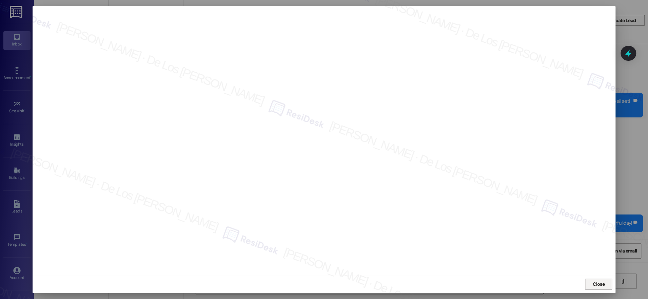
click at [593, 286] on span "Close" at bounding box center [599, 283] width 12 height 7
